Goal: Transaction & Acquisition: Purchase product/service

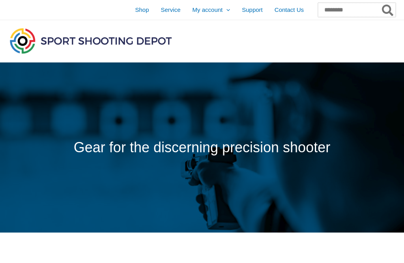
click at [339, 11] on input "Search for:" at bounding box center [357, 10] width 78 height 14
type input "**********"
click at [388, 10] on button "Search" at bounding box center [388, 10] width 15 height 14
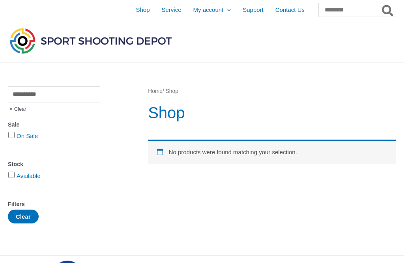
click at [136, 11] on span "Shop" at bounding box center [143, 10] width 14 height 20
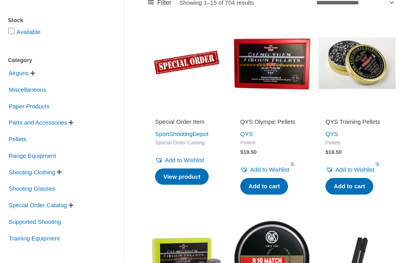
scroll to position [143, 0]
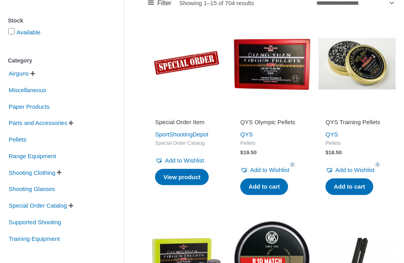
click at [50, 158] on span "Range Equipment" at bounding box center [32, 155] width 49 height 13
